Goal: Task Accomplishment & Management: Use online tool/utility

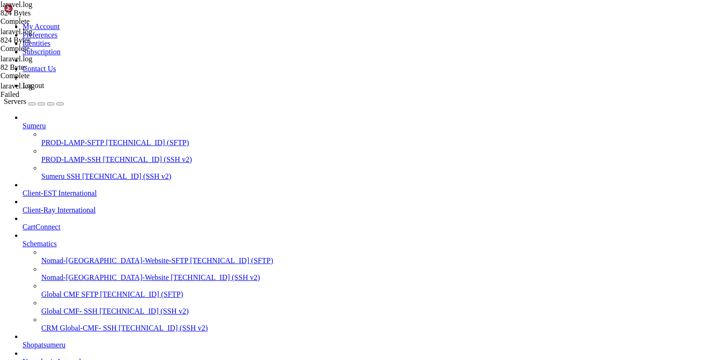
scroll to position [333, 0]
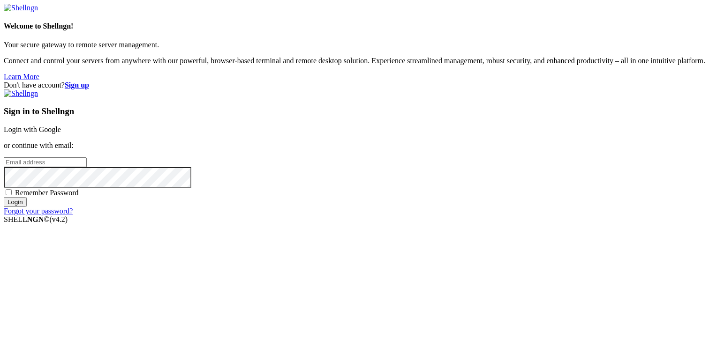
type input "[PERSON_NAME][EMAIL_ADDRESS][DOMAIN_NAME]"
click at [27, 207] on input "Login" at bounding box center [15, 202] width 23 height 10
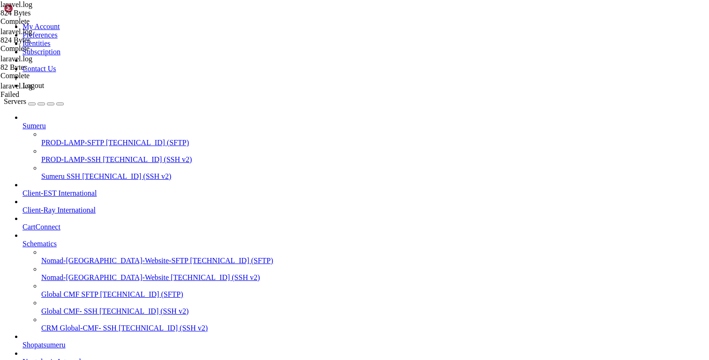
type input "/var/www/html/storage/logs"
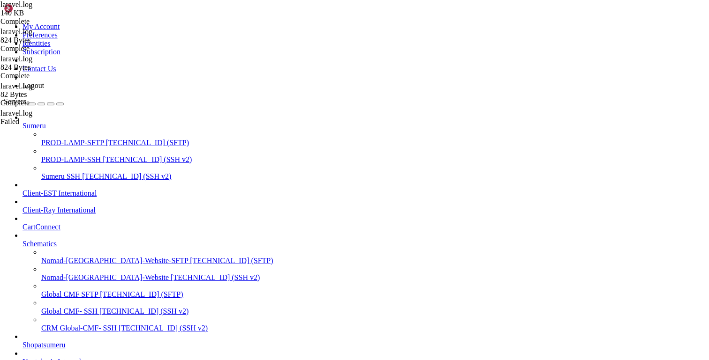
scroll to position [514, 0]
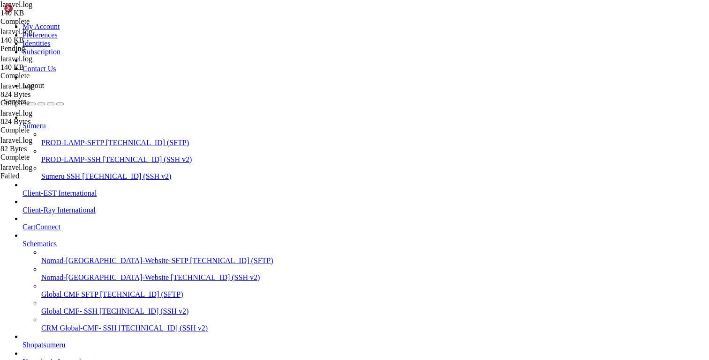
scroll to position [694, 0]
type textarea "[[DATE] 13:21:02] [DOMAIN_NAME]: Scheduled command ran at: [DATE] 13:21:02"
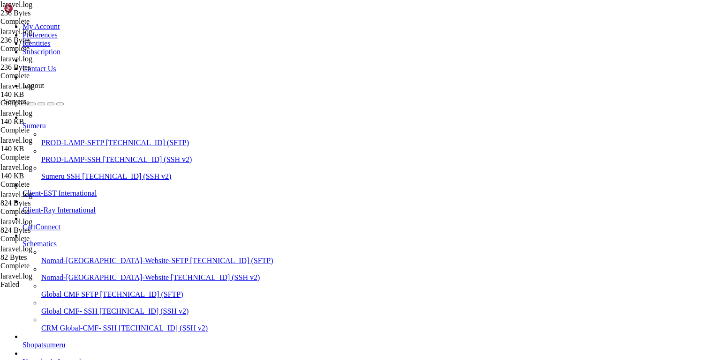
scroll to position [206, 0]
